Goal: Navigation & Orientation: Find specific page/section

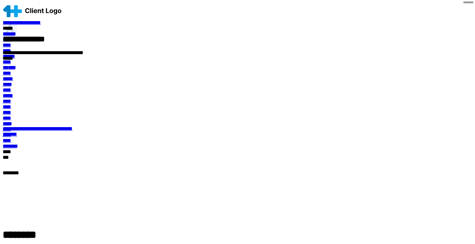
click at [54, 55] on span "******" at bounding box center [49, 52] width 12 height 5
select select "***"
select select "******"
